Goal: Find specific page/section: Find specific page/section

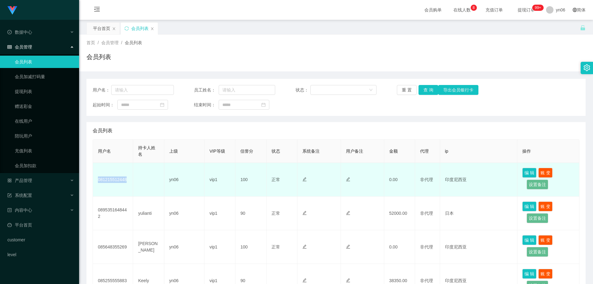
click at [99, 181] on td "081215512448" at bounding box center [113, 180] width 40 height 34
click at [98, 180] on td "[PERSON_NAME]" at bounding box center [113, 180] width 40 height 34
